Goal: Task Accomplishment & Management: Use online tool/utility

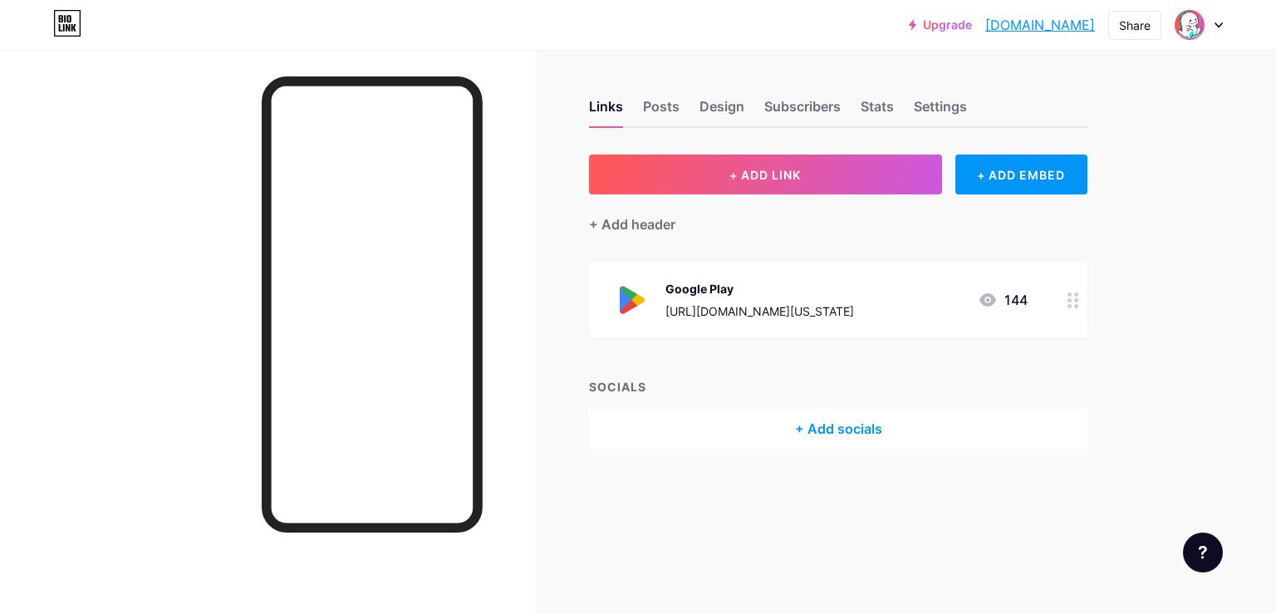
click at [1059, 296] on div "Google Play [URL][DOMAIN_NAME][US_STATE] 144" at bounding box center [838, 300] width 499 height 76
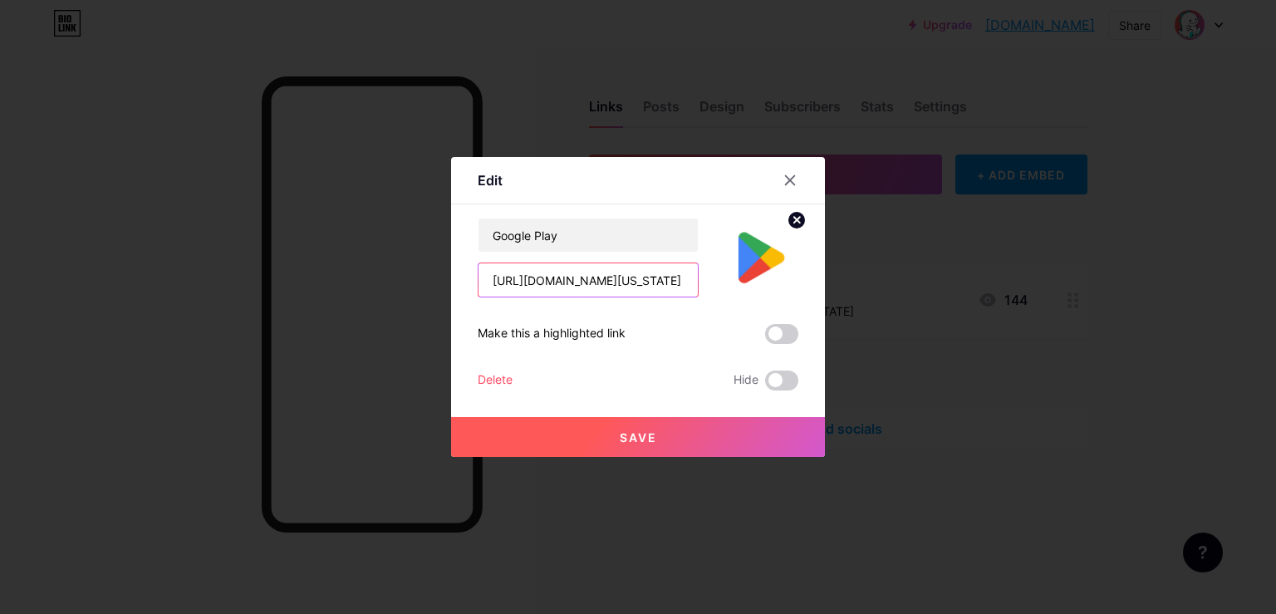
scroll to position [0, 157]
drag, startPoint x: 494, startPoint y: 281, endPoint x: 716, endPoint y: 291, distance: 222.9
click at [698, 291] on input "[URL][DOMAIN_NAME][US_STATE]" at bounding box center [588, 279] width 219 height 33
paste input "[URL][DOMAIN_NAME]"
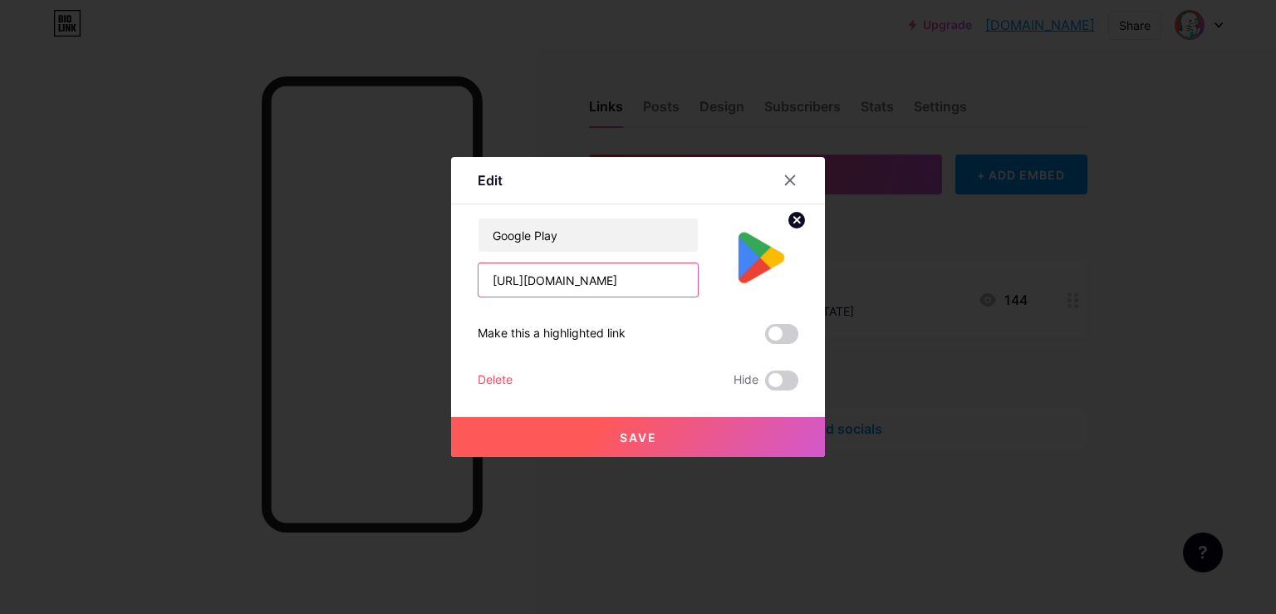
scroll to position [0, 120]
type input "[URL][DOMAIN_NAME]"
click at [603, 435] on button "Save" at bounding box center [638, 437] width 374 height 40
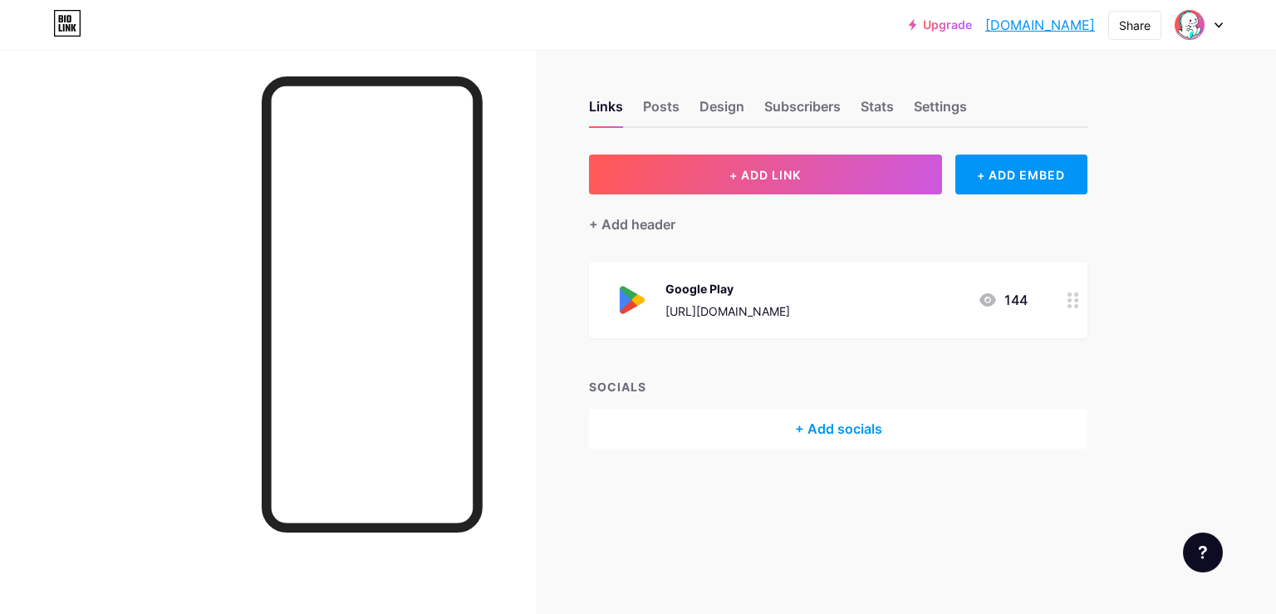
click at [951, 599] on div "Links Posts Design Subscribers Stats Settings + ADD LINK + ADD EMBED + Add head…" at bounding box center [579, 307] width 1158 height 614
click at [538, 254] on div "Links Posts Design Subscribers Stats Settings + ADD LINK + ADD EMBED + Add head…" at bounding box center [579, 291] width 1158 height 482
click at [96, 180] on div at bounding box center [268, 357] width 536 height 614
click at [236, 221] on div at bounding box center [268, 357] width 536 height 614
click at [389, 34] on div "Upgrade [DOMAIN_NAME].... [DOMAIN_NAME] Share Switch accounts BIGO LIVE 2025 [D…" at bounding box center [638, 25] width 1276 height 30
